Goal: Task Accomplishment & Management: Use online tool/utility

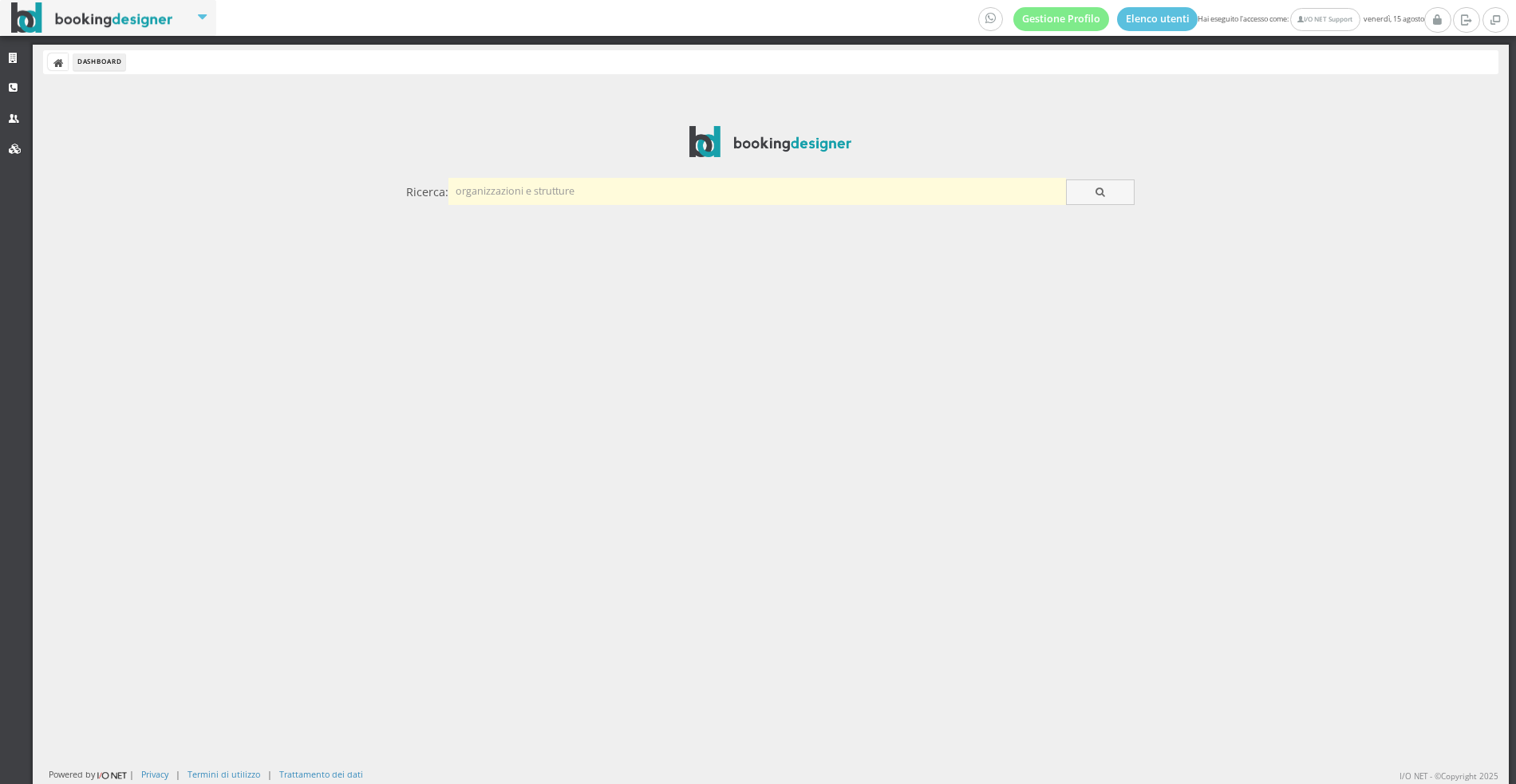
click at [625, 196] on input "text" at bounding box center [757, 191] width 617 height 26
type input "president"
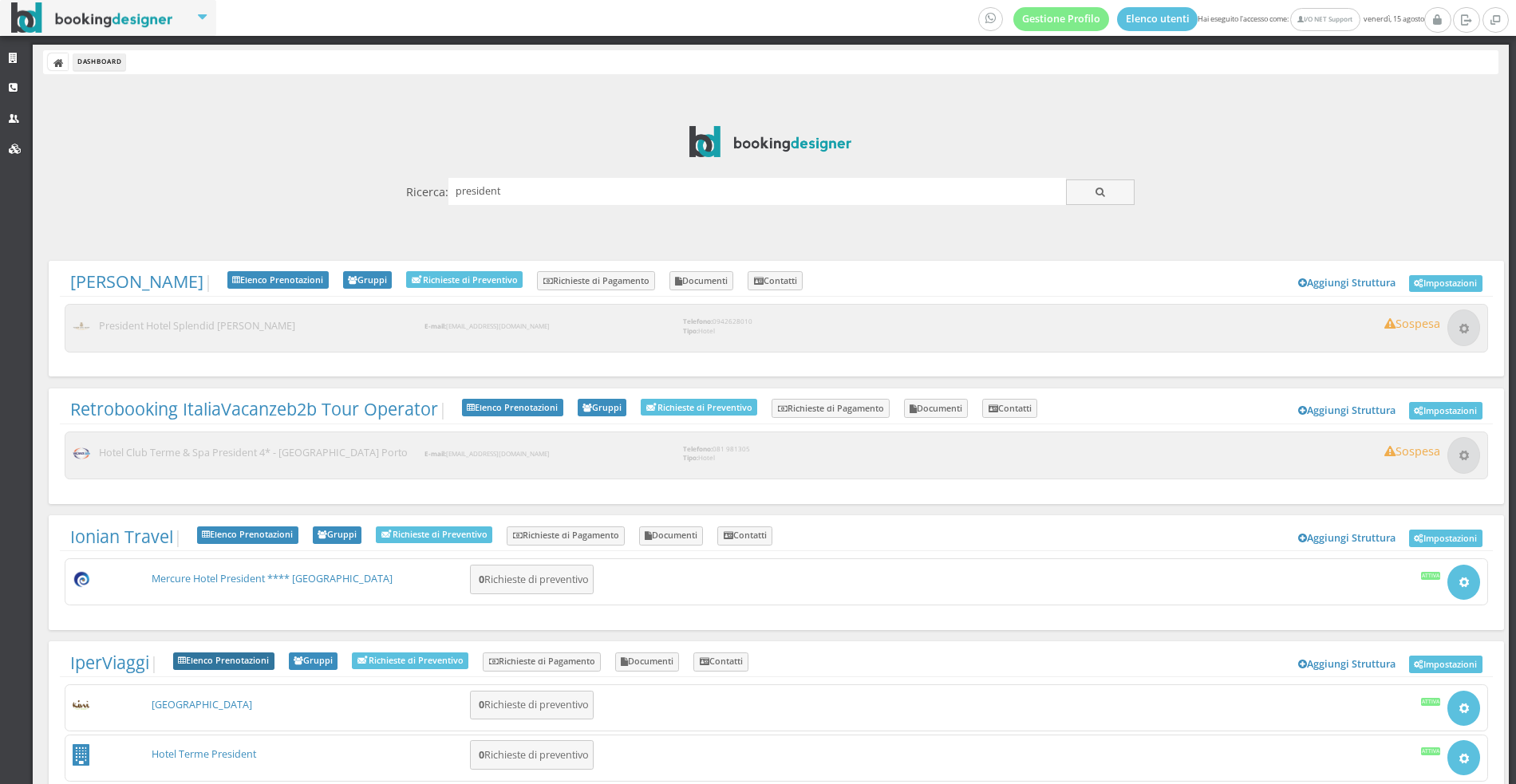
scroll to position [317, 0]
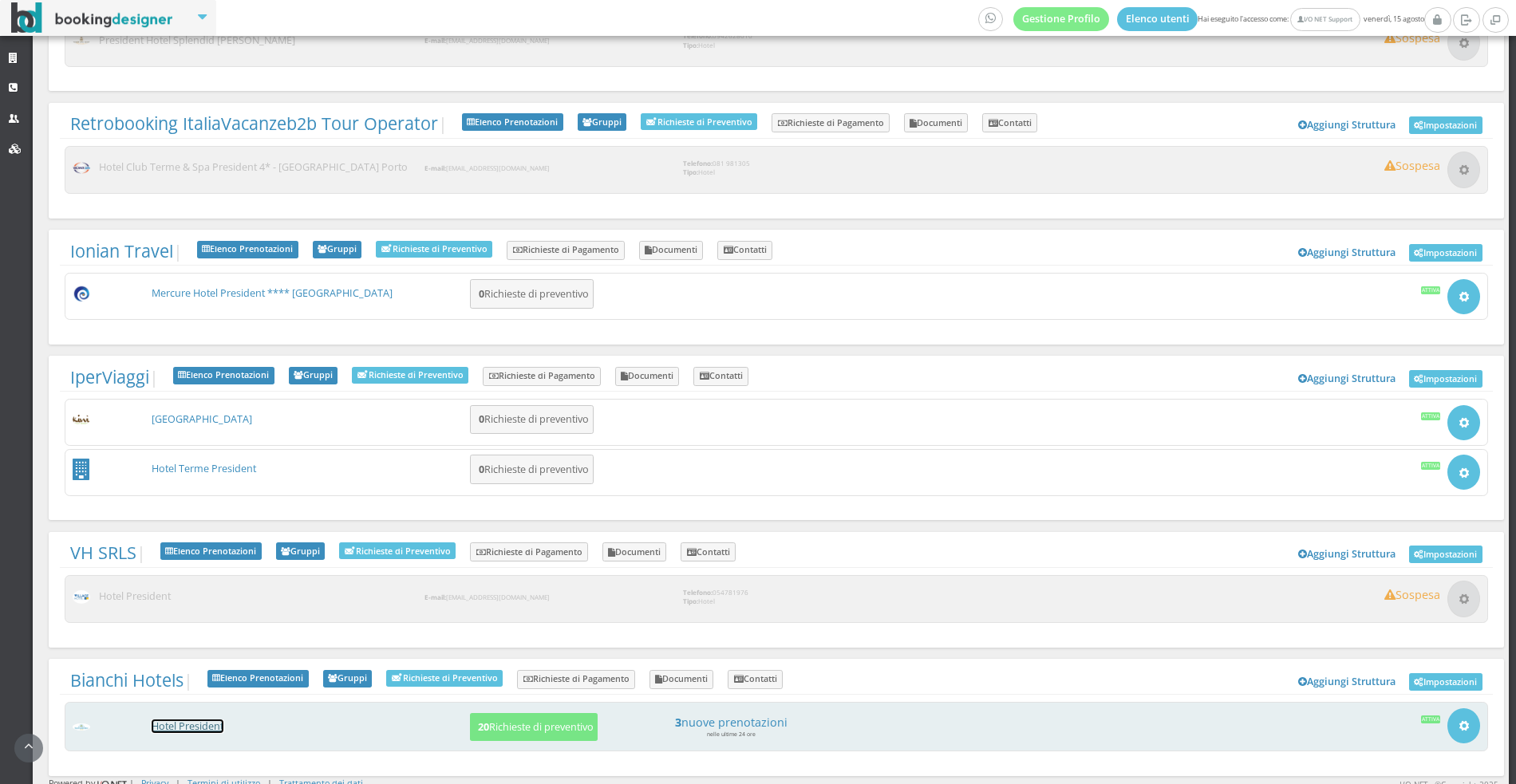
click at [206, 723] on link "Hotel President" at bounding box center [188, 726] width 72 height 14
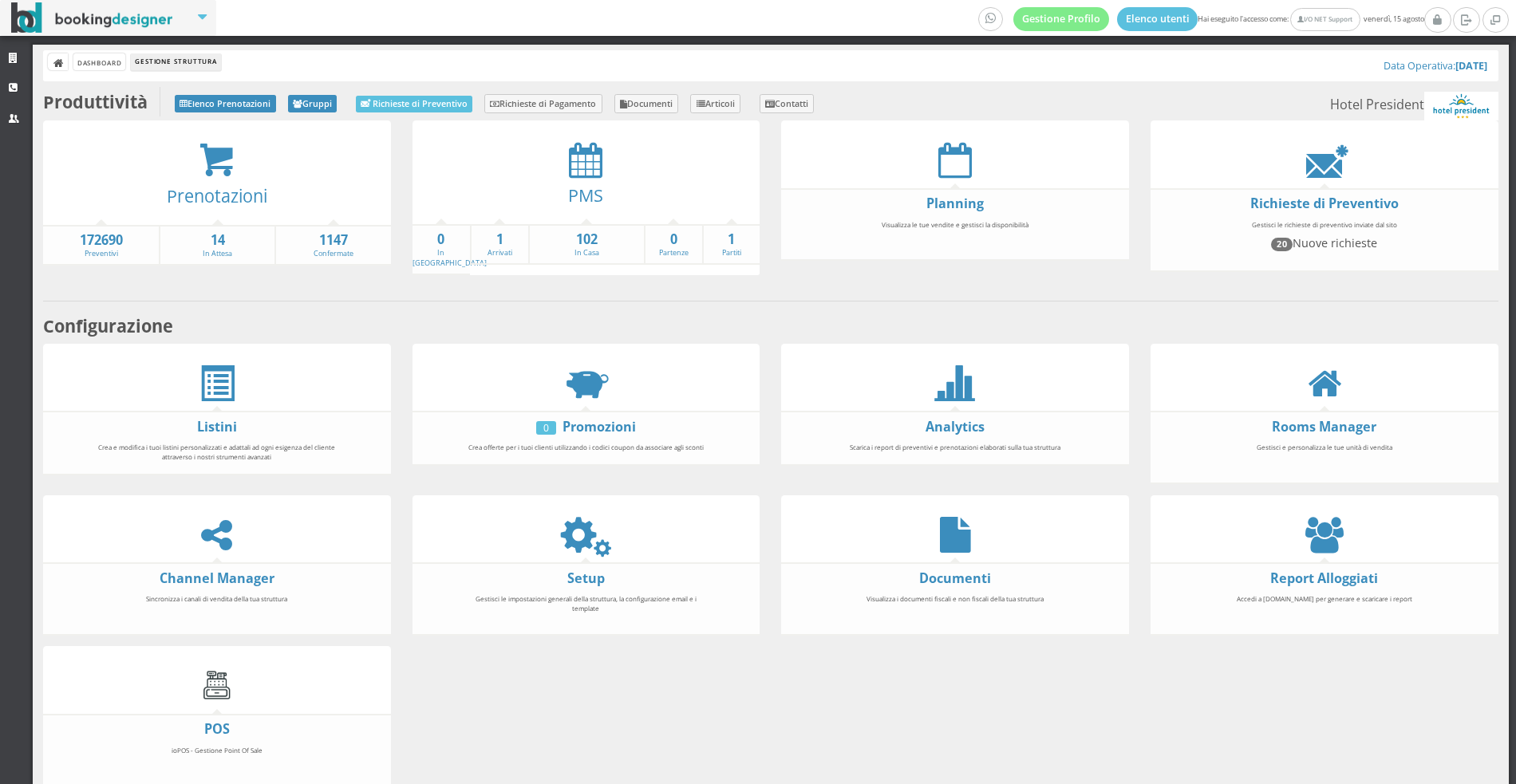
click at [189, 547] on div at bounding box center [217, 535] width 348 height 36
click at [216, 537] on icon at bounding box center [216, 535] width 31 height 36
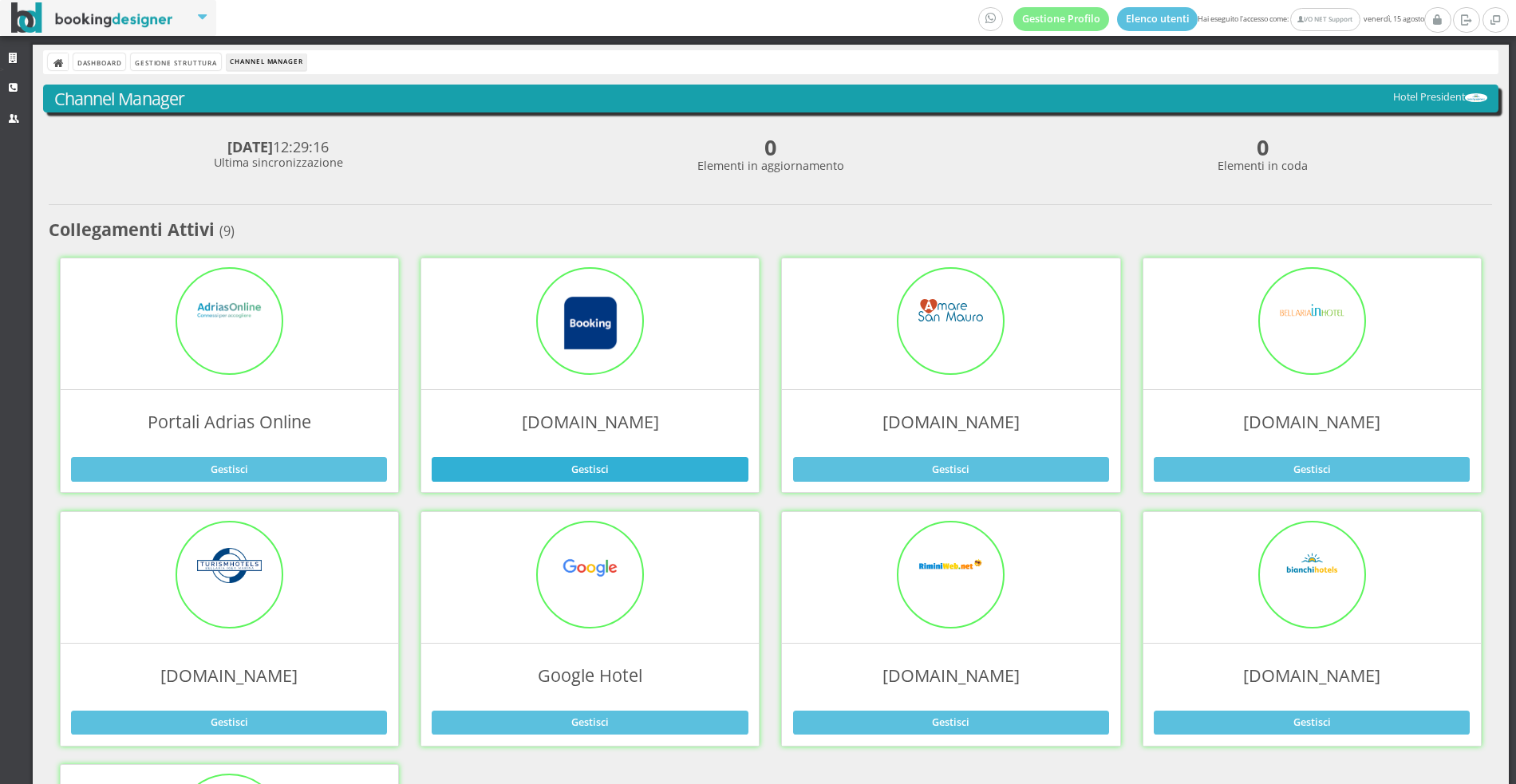
click at [529, 479] on link "Gestisci" at bounding box center [589, 469] width 316 height 24
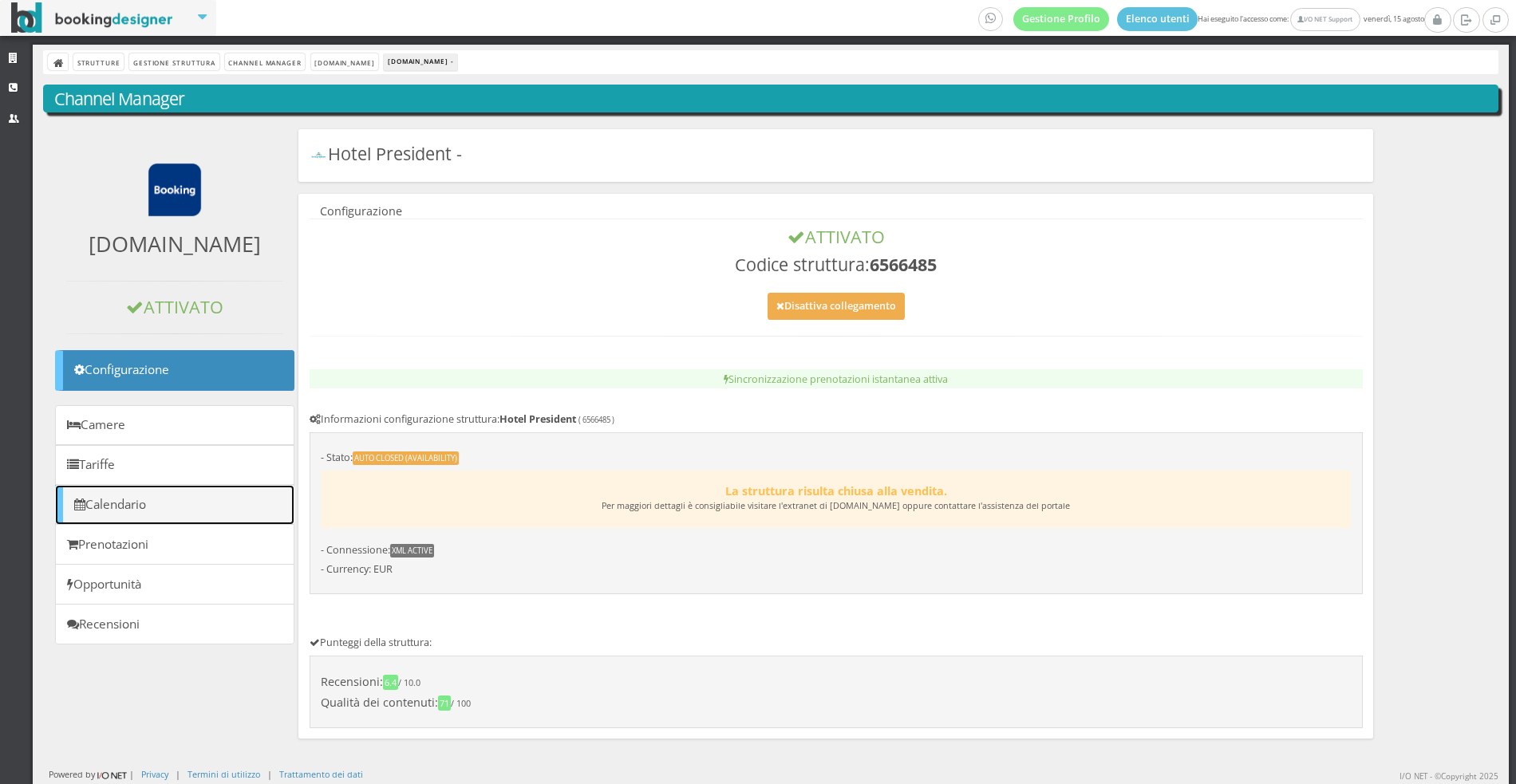
click at [253, 491] on link "Calendario" at bounding box center [175, 505] width 239 height 41
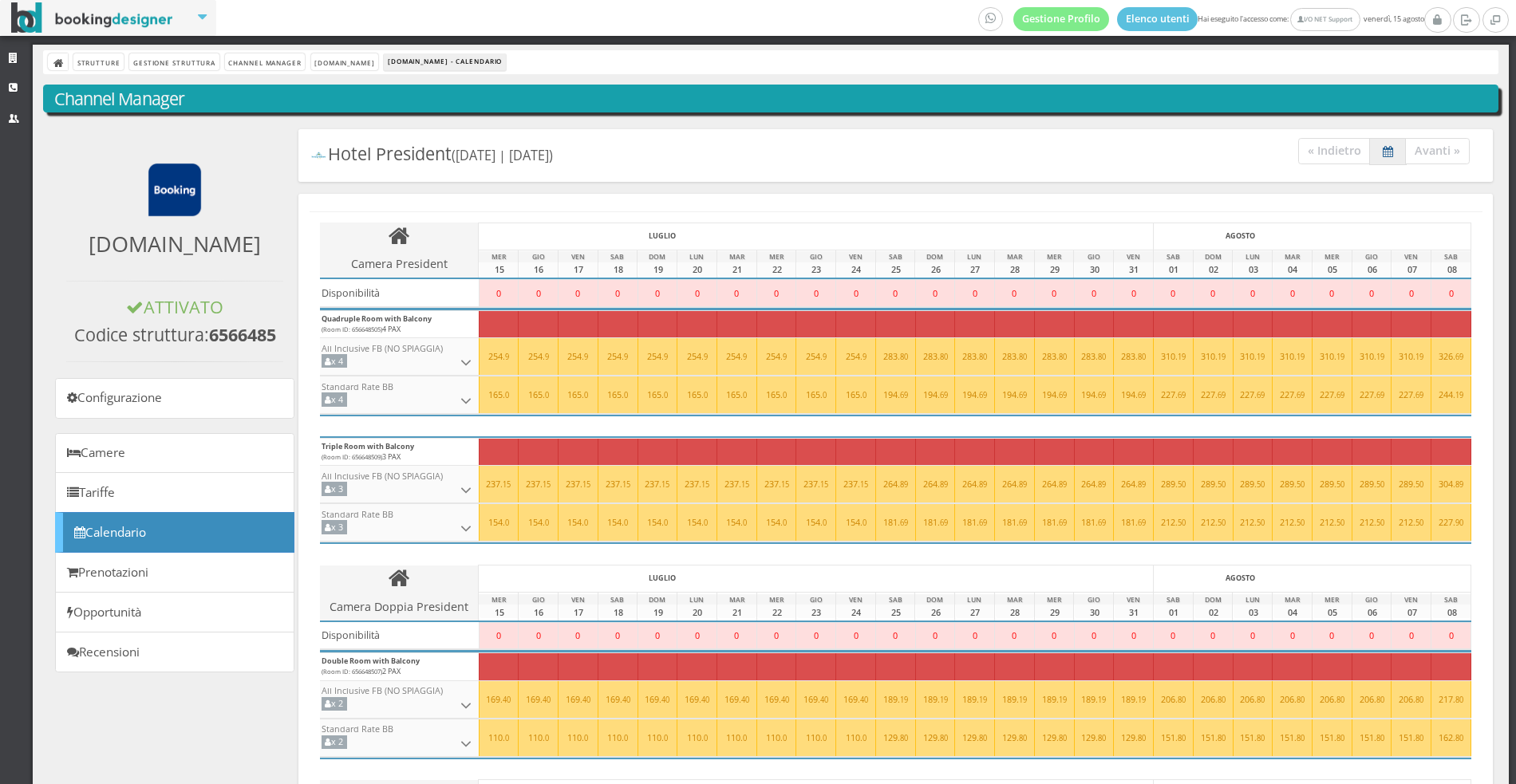
click at [1381, 152] on button "button" at bounding box center [1388, 149] width 19 height 13
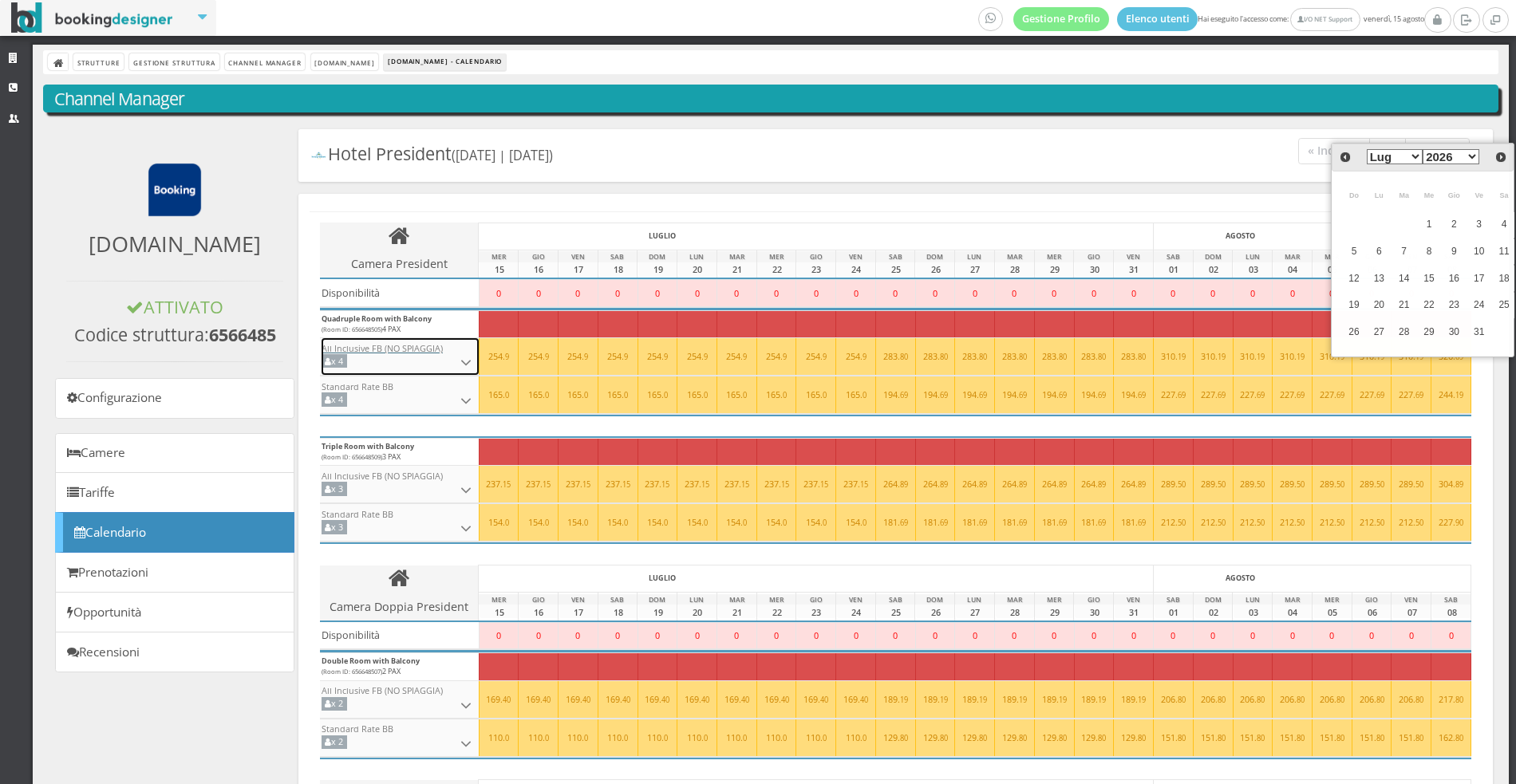
click at [462, 358] on icon at bounding box center [466, 363] width 11 height 18
